Goal: Task Accomplishment & Management: Manage account settings

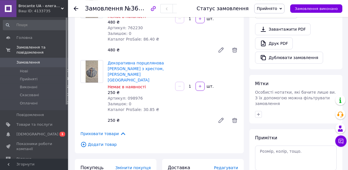
scroll to position [204, 0]
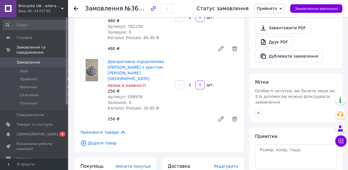
click at [221, 116] on icon at bounding box center [221, 118] width 5 height 5
click at [236, 115] on icon at bounding box center [234, 118] width 7 height 7
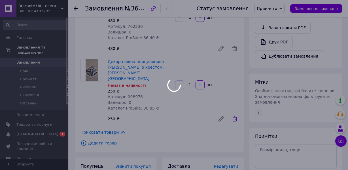
click at [235, 116] on icon at bounding box center [234, 118] width 5 height 5
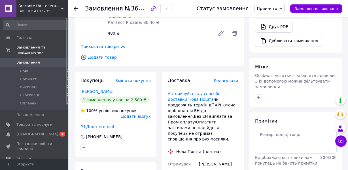
scroll to position [219, 0]
click at [28, 80] on span "Прийняті" at bounding box center [29, 78] width 18 height 5
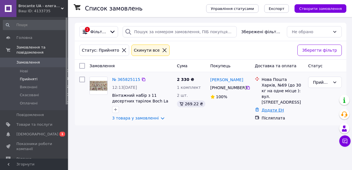
click at [272, 108] on link "Додати ЕН" at bounding box center [273, 110] width 22 height 5
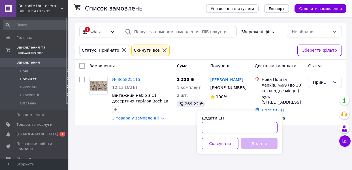
click at [213, 127] on input "Додати ЕН" at bounding box center [240, 127] width 76 height 11
type input "59001474571908"
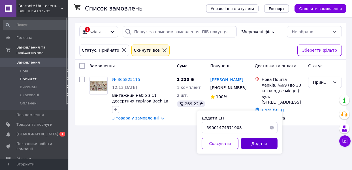
click at [264, 146] on button "Додати" at bounding box center [259, 143] width 37 height 11
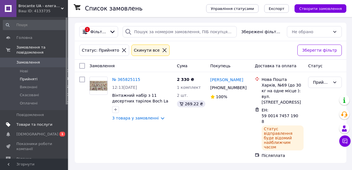
click at [32, 125] on span "Товари та послуги" at bounding box center [34, 124] width 36 height 5
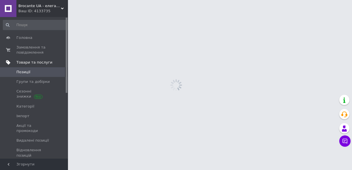
click at [36, 125] on span "Акції та промокоди" at bounding box center [34, 128] width 36 height 10
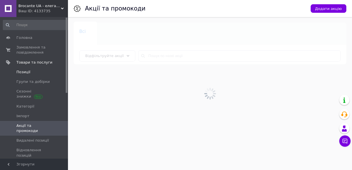
click at [25, 71] on span "Позиції" at bounding box center [23, 71] width 14 height 5
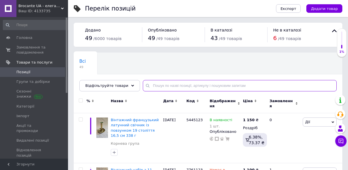
click at [187, 85] on input "text" at bounding box center [240, 85] width 194 height 11
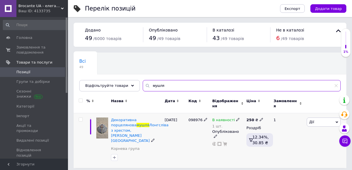
type input "мушля"
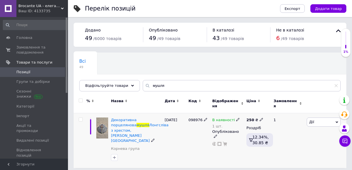
click at [236, 120] on icon at bounding box center [237, 119] width 3 height 3
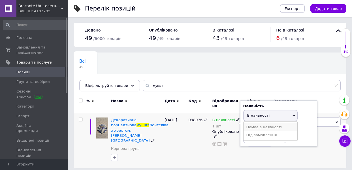
click at [264, 128] on li "Немає в наявності" at bounding box center [271, 127] width 54 height 8
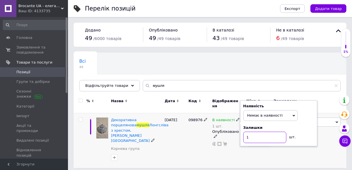
drag, startPoint x: 254, startPoint y: 138, endPoint x: 244, endPoint y: 138, distance: 9.9
click at [244, 138] on input "1" at bounding box center [264, 136] width 43 height 11
type input "0"
click at [200, 144] on div "098976" at bounding box center [199, 140] width 24 height 55
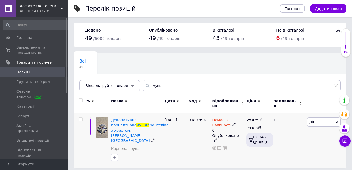
click at [311, 144] on div "[PERSON_NAME] Підняти на початок групи Копіювати Знижка Подарунок Супутні Прихо…" at bounding box center [325, 140] width 41 height 55
click at [25, 72] on span "Позиції" at bounding box center [23, 71] width 14 height 5
click at [25, 49] on span "Замовлення та повідомлення" at bounding box center [34, 50] width 36 height 10
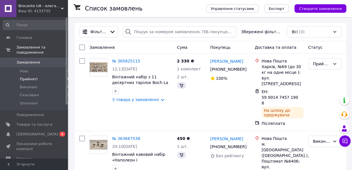
click at [26, 80] on span "Прийняті" at bounding box center [29, 78] width 18 height 5
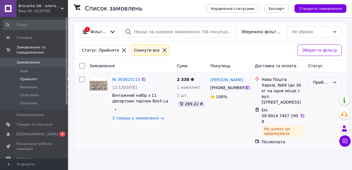
click at [330, 86] on div "Прийнято" at bounding box center [325, 81] width 34 height 11
click at [323, 99] on li "Виконано" at bounding box center [324, 94] width 33 height 10
click at [25, 88] on span "Виконані" at bounding box center [29, 86] width 18 height 5
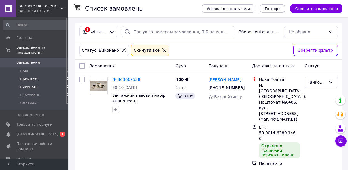
click at [31, 78] on span "Прийняті" at bounding box center [29, 78] width 18 height 5
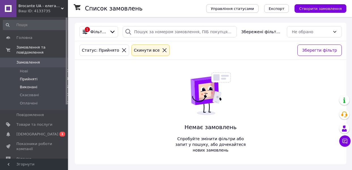
click at [31, 87] on span "Виконані" at bounding box center [29, 86] width 18 height 5
